Goal: Information Seeking & Learning: Learn about a topic

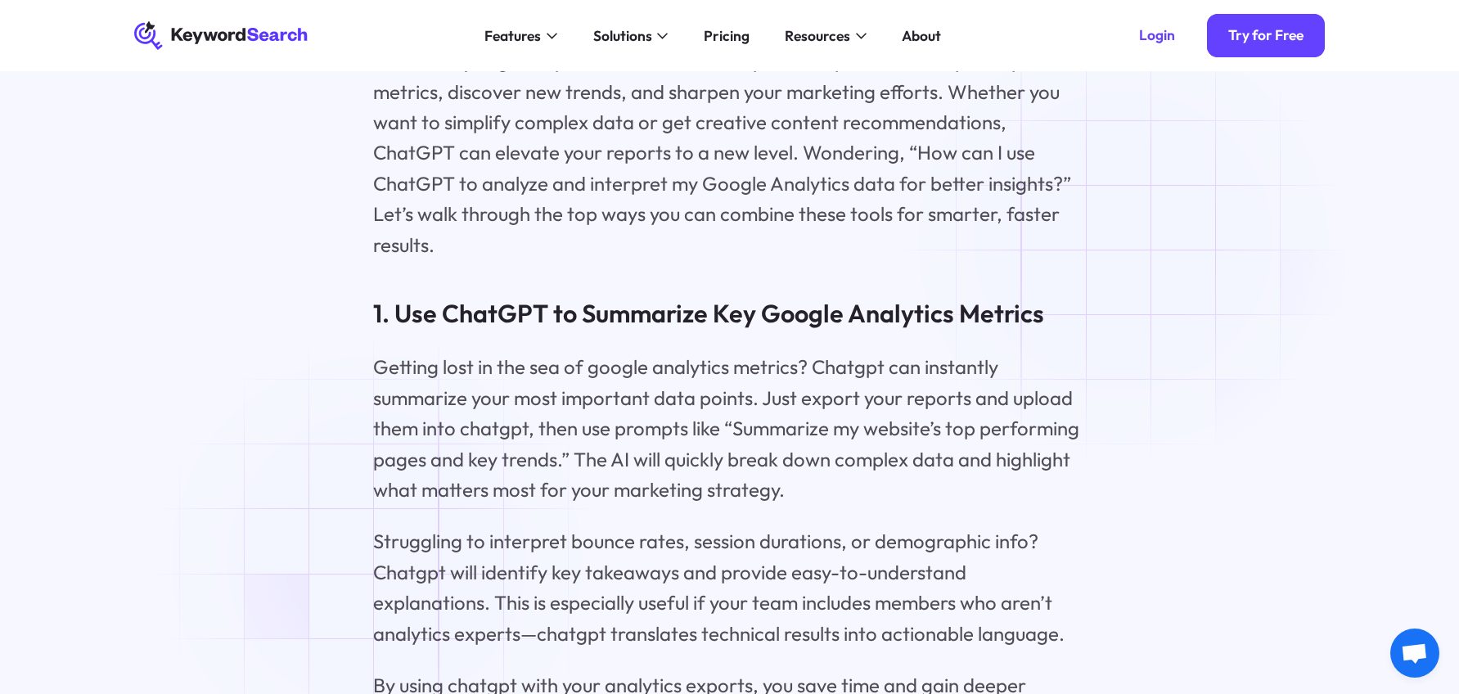
scroll to position [2426, 0]
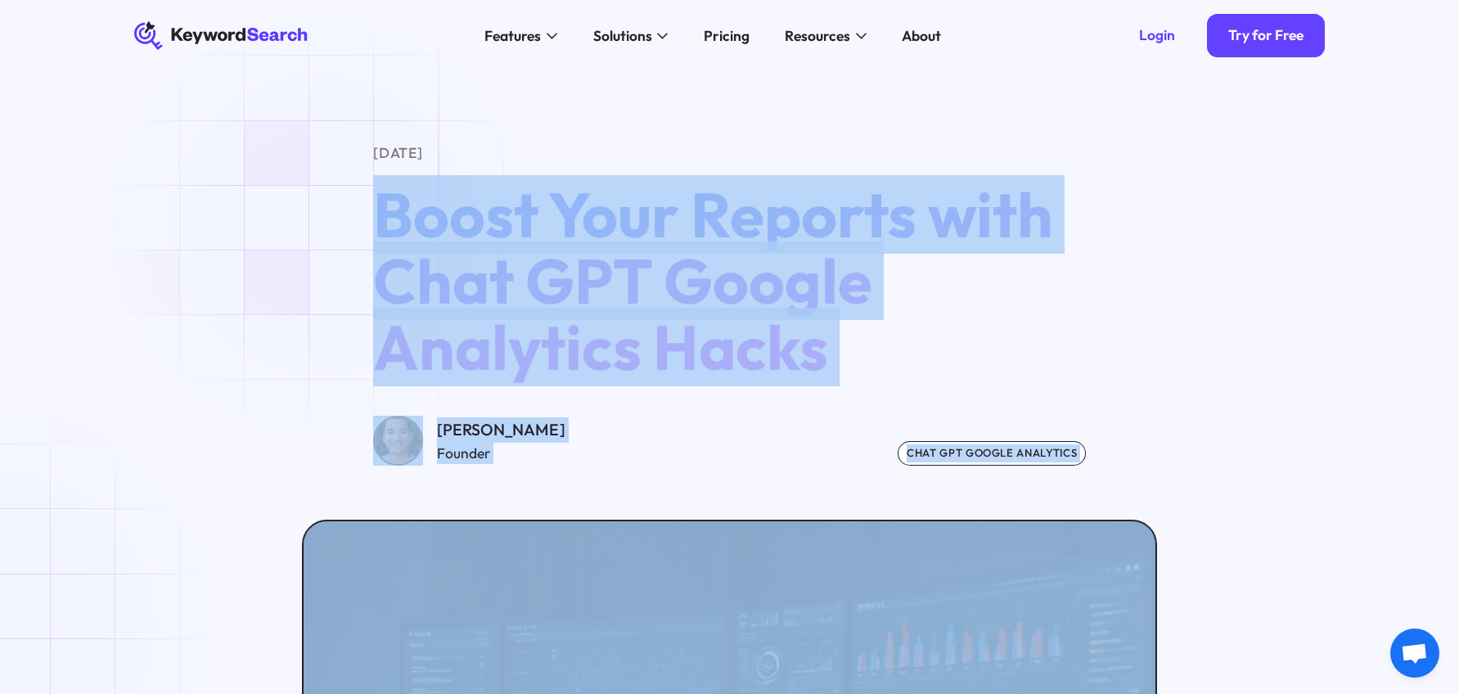
drag, startPoint x: 610, startPoint y: 472, endPoint x: 321, endPoint y: 224, distance: 381.3
copy main "Boost Your Reports with Chat GPT Google Analytics Hacks Greg Kopyltsov Founder …"
